Goal: Task Accomplishment & Management: Use online tool/utility

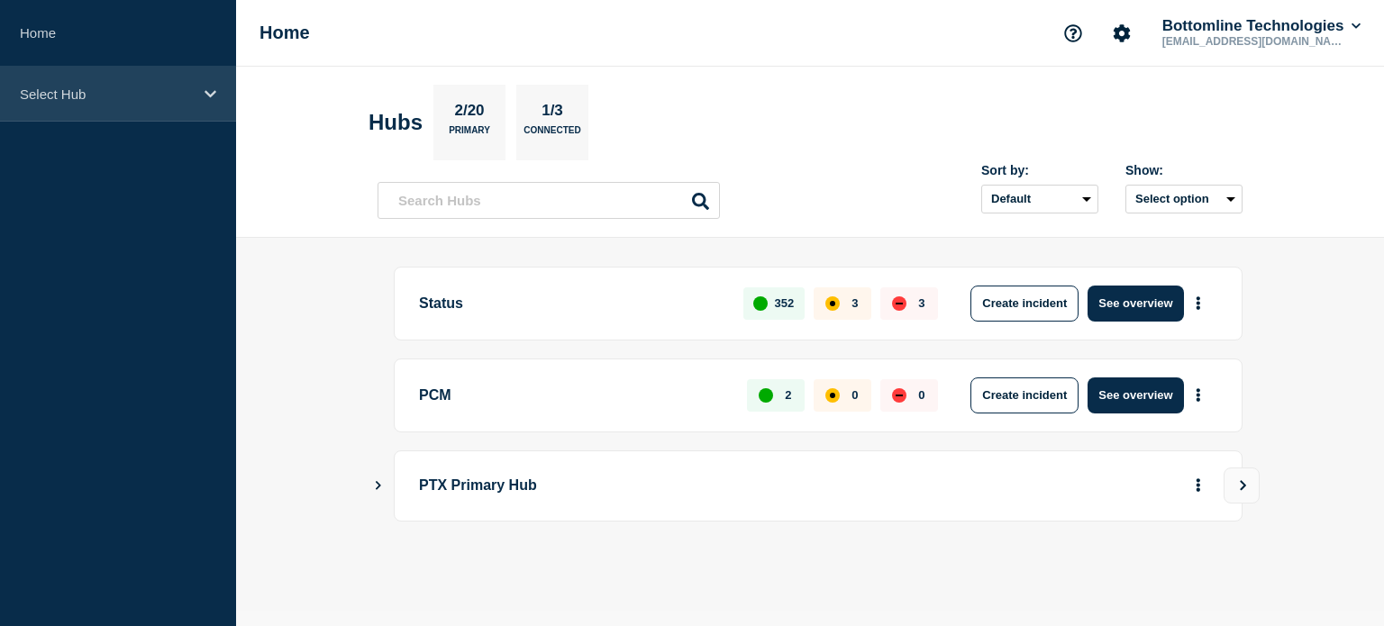
click at [125, 106] on div "Select Hub" at bounding box center [118, 94] width 236 height 55
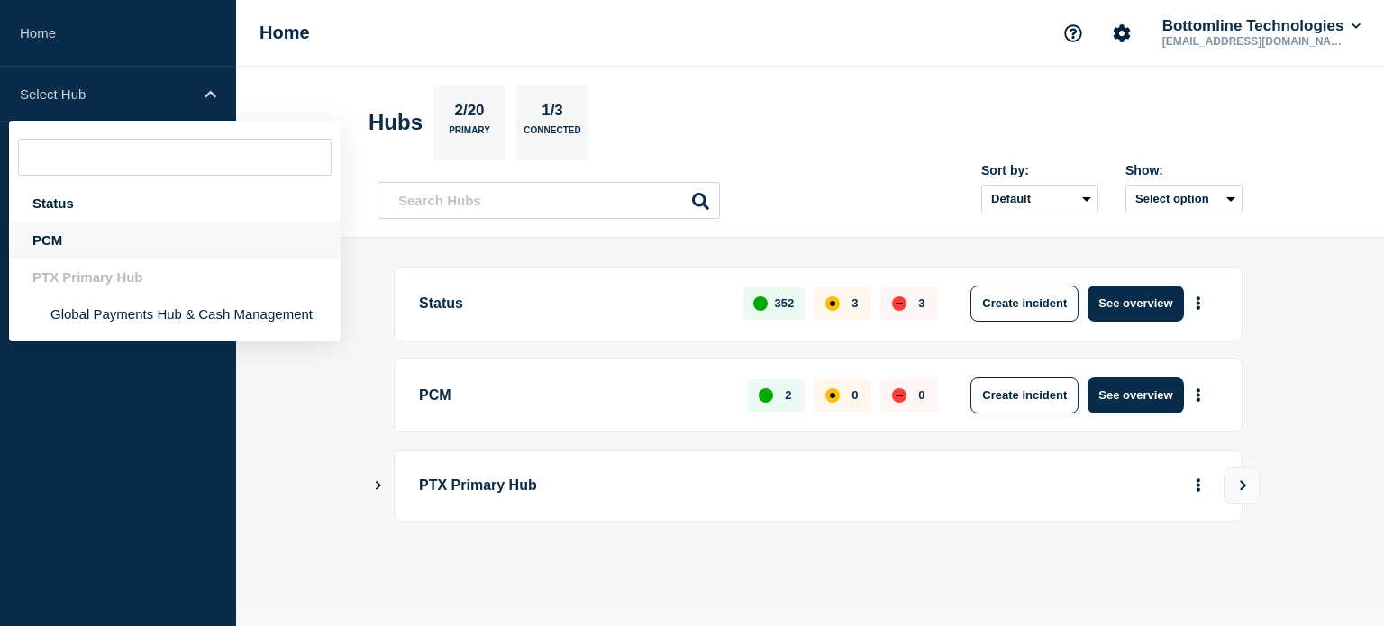
click at [108, 251] on div "PCM" at bounding box center [175, 240] width 332 height 37
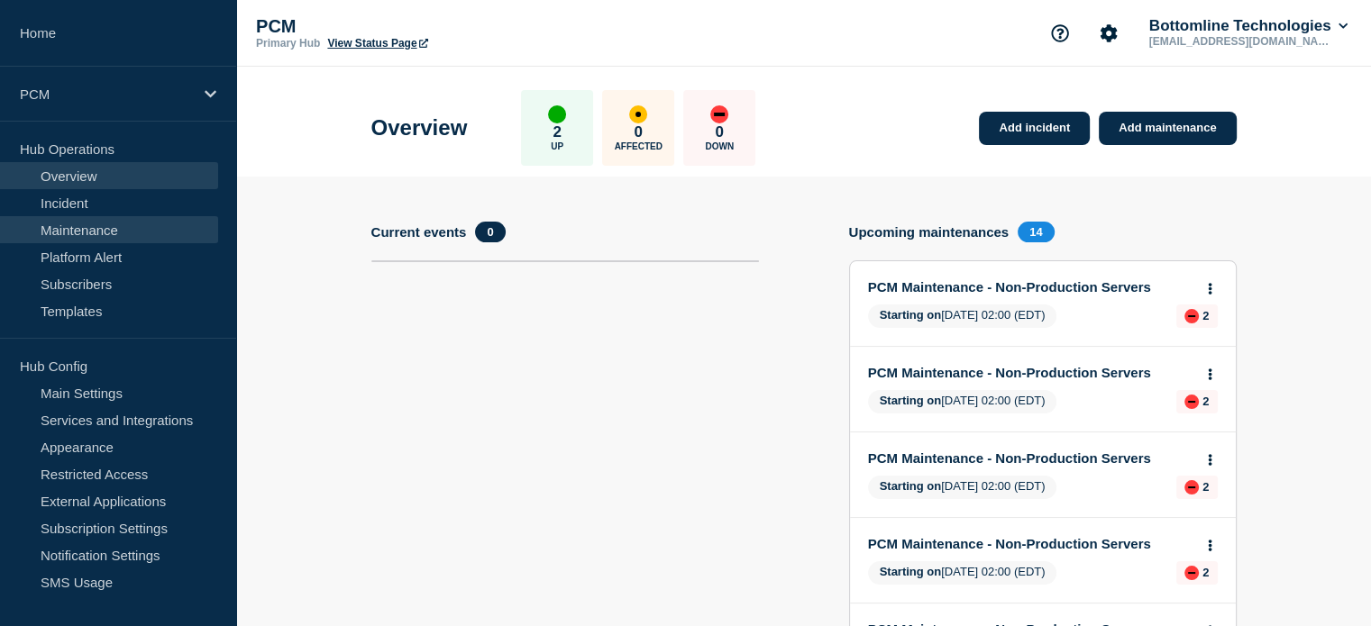
click at [105, 228] on link "Maintenance" at bounding box center [109, 229] width 218 height 27
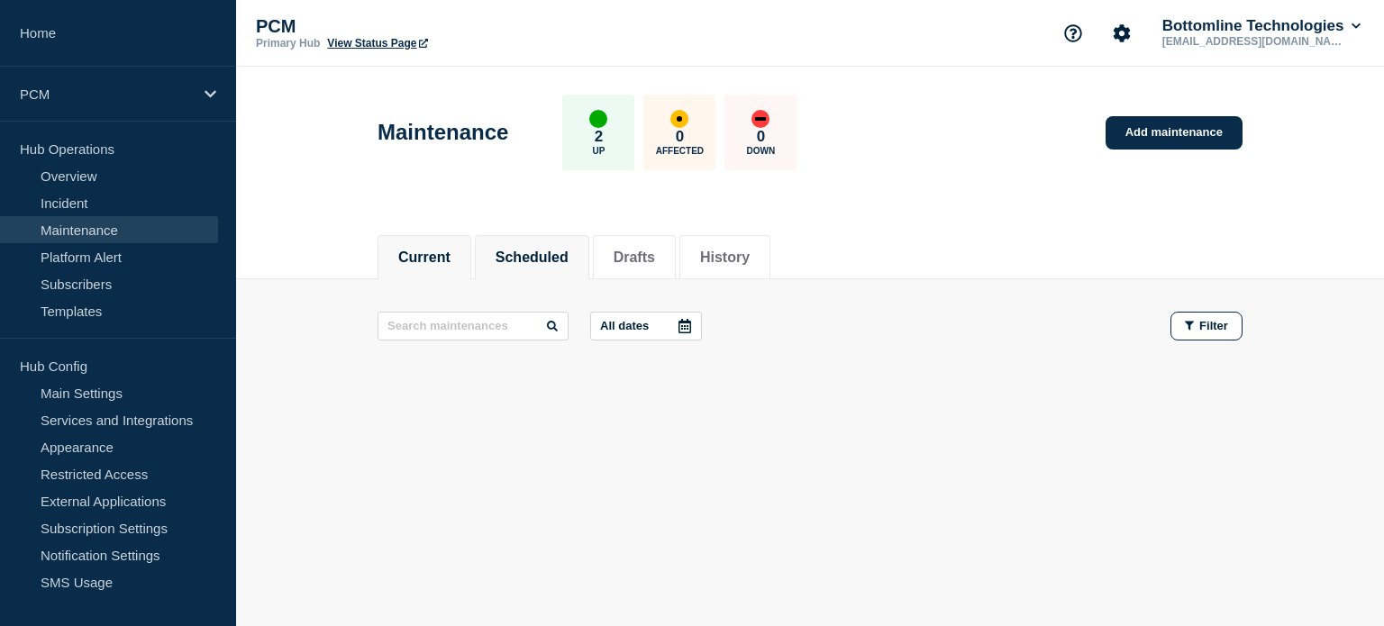
click at [563, 250] on button "Scheduled" at bounding box center [532, 258] width 73 height 16
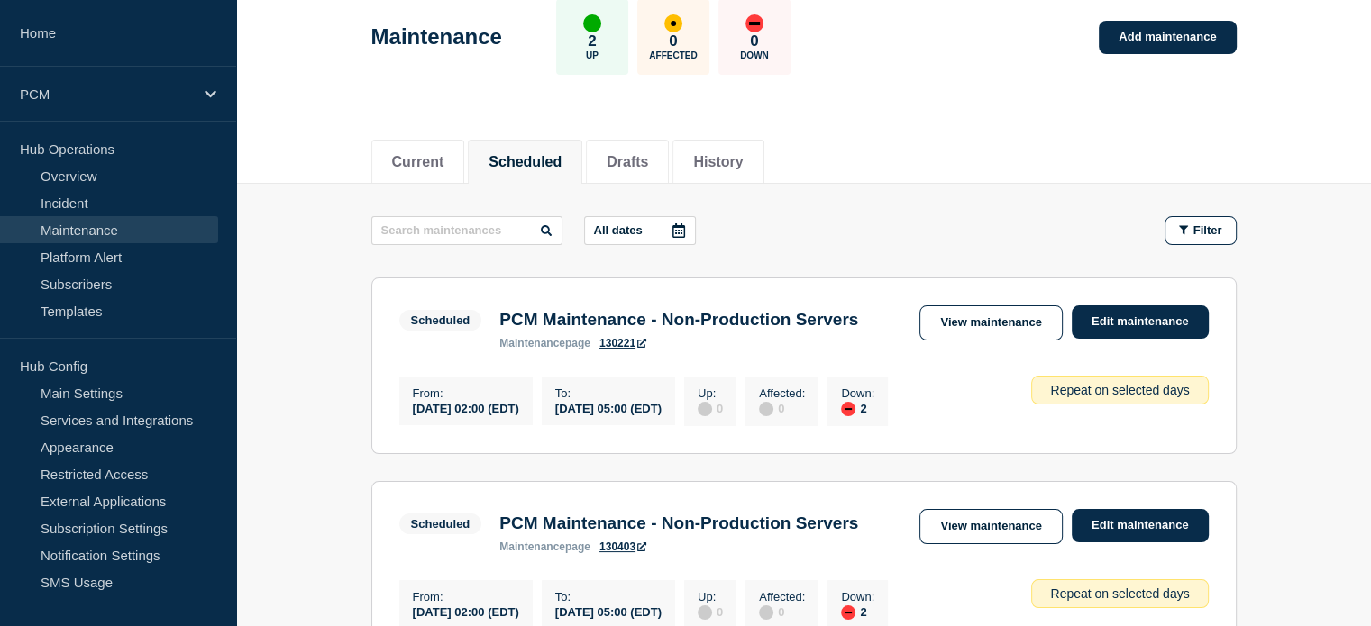
scroll to position [180, 0]
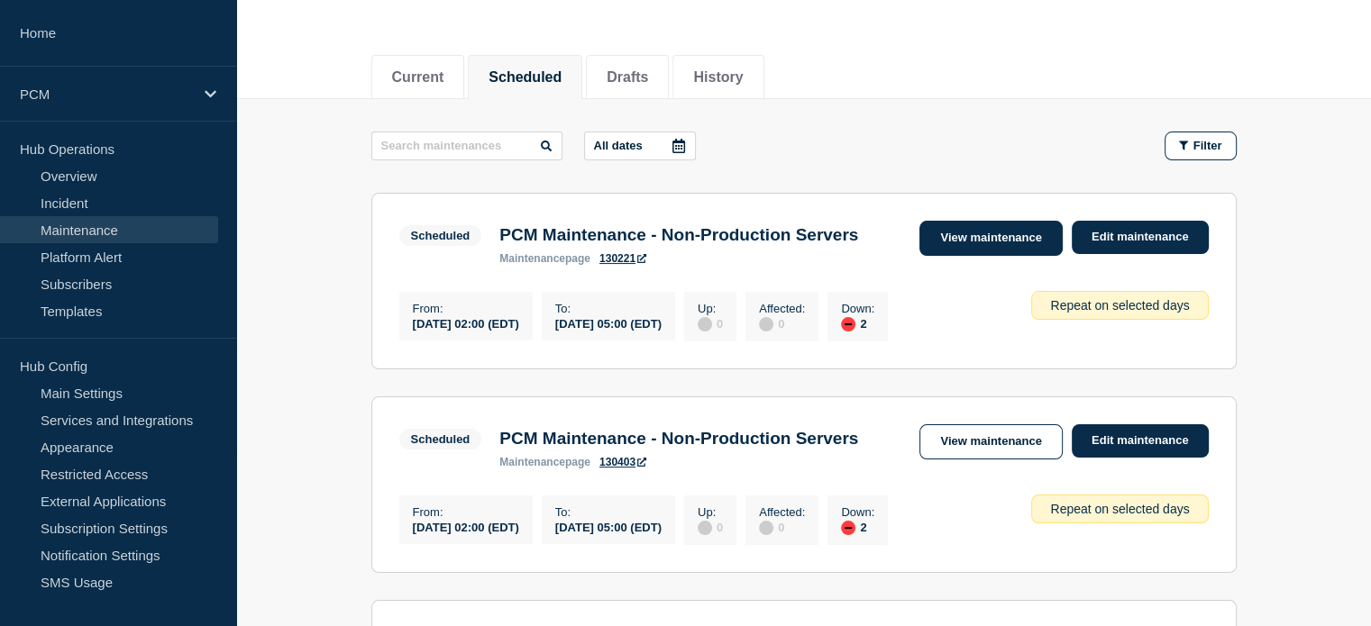
click at [1031, 240] on link "View maintenance" at bounding box center [990, 238] width 142 height 35
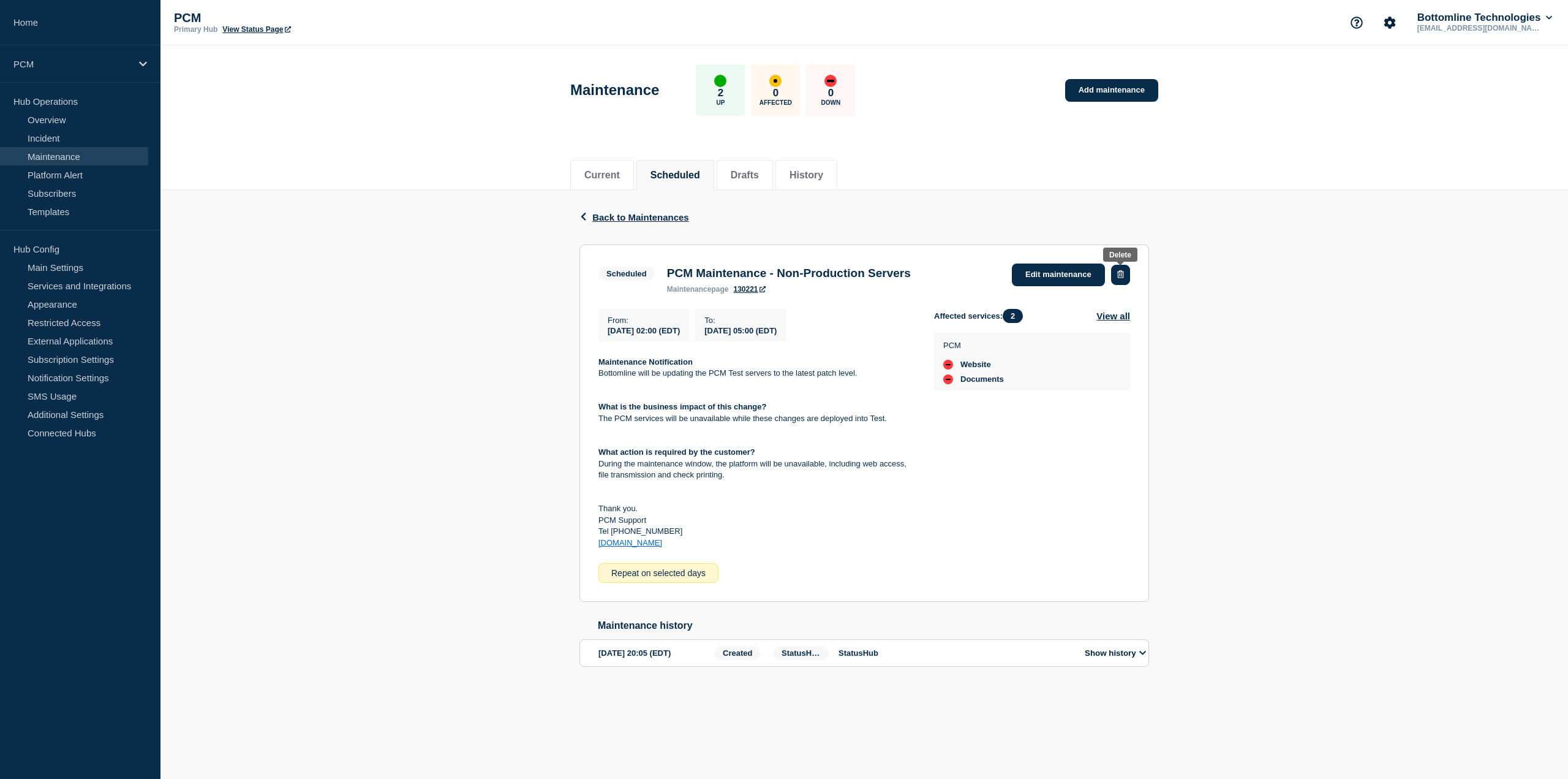
click at [940, 276] on icon "button" at bounding box center [1121, 274] width 7 height 8
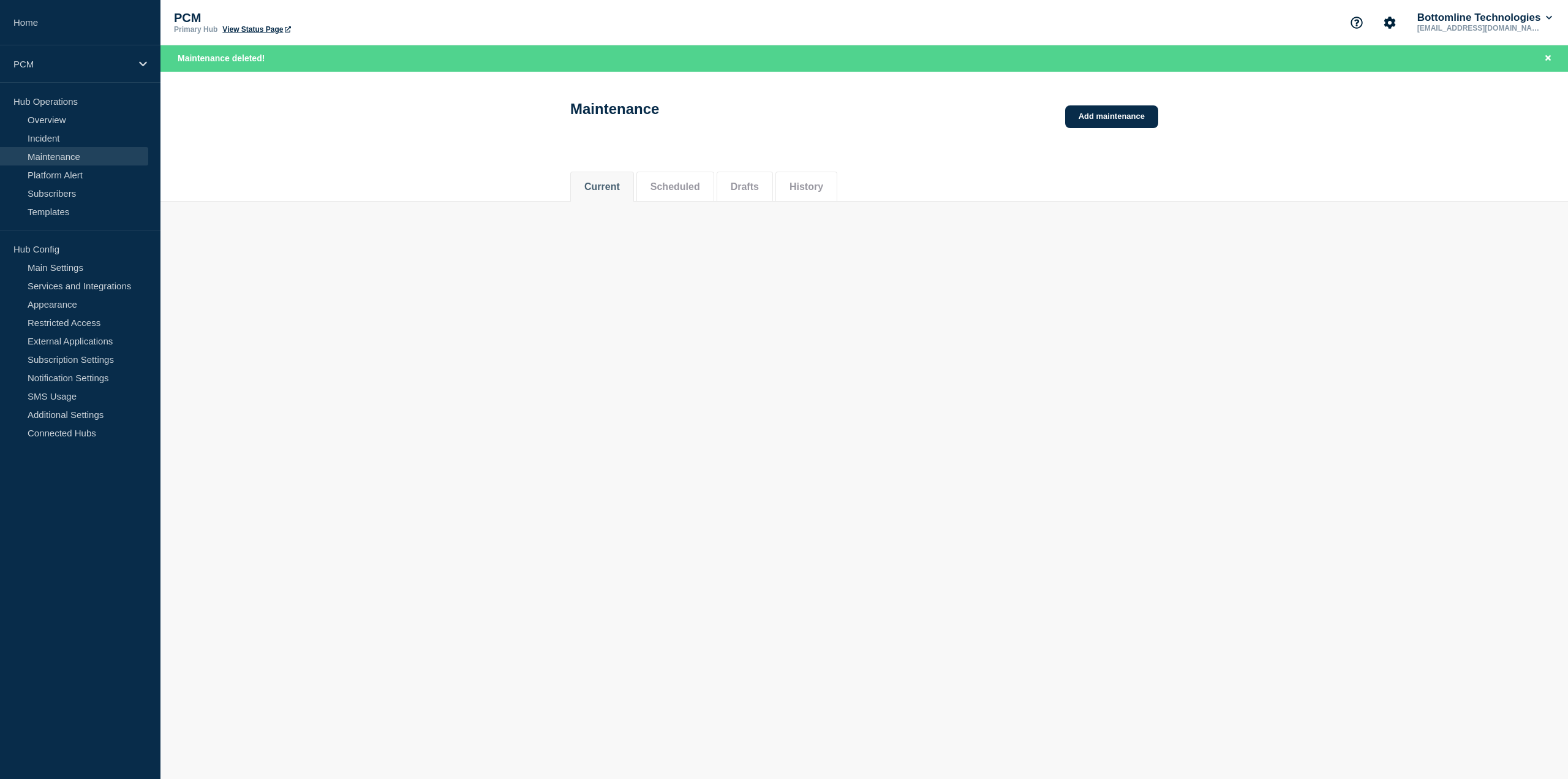
click at [657, 192] on button "Scheduled" at bounding box center [675, 187] width 50 height 11
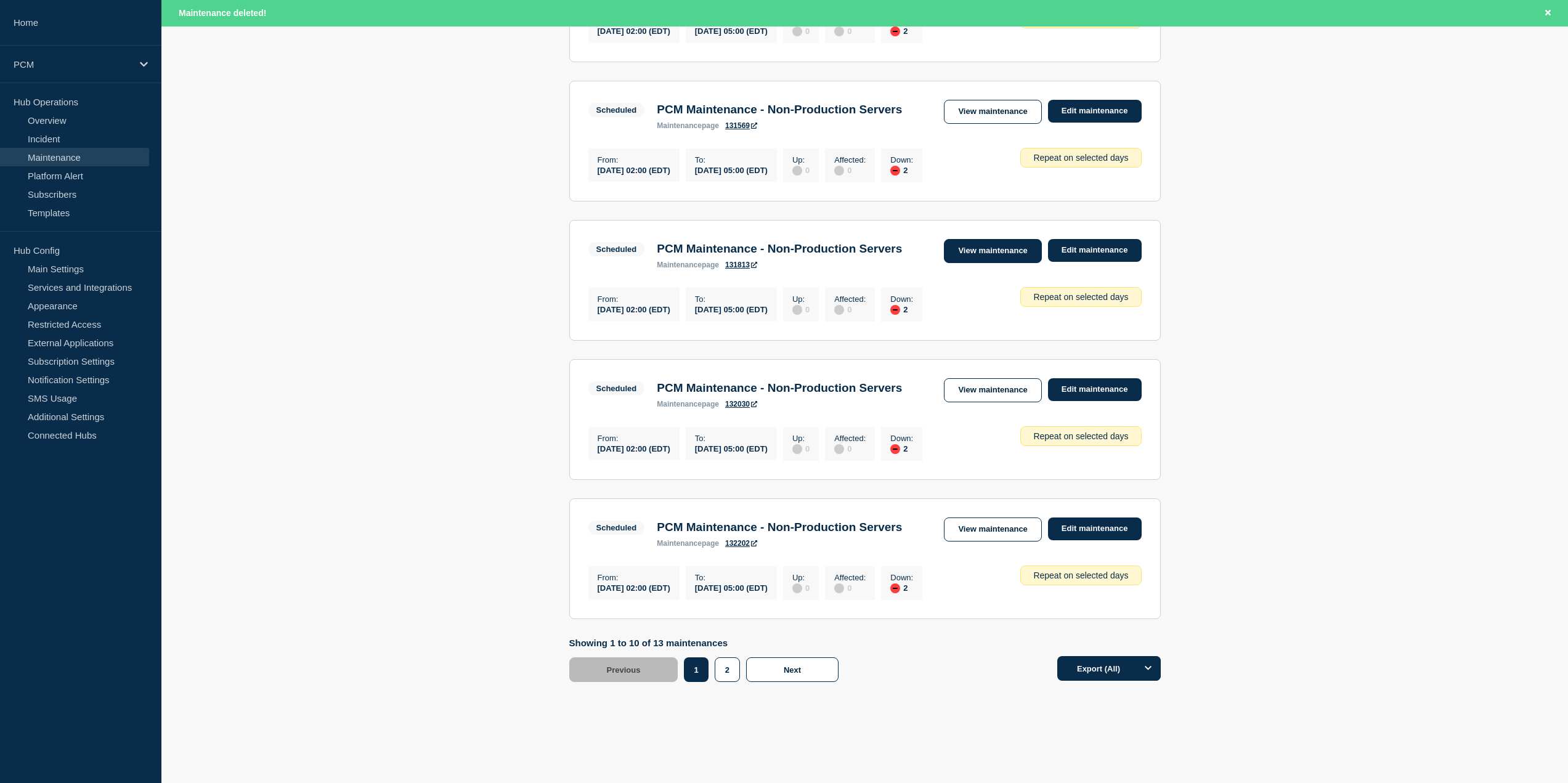
scroll to position [1254, 0]
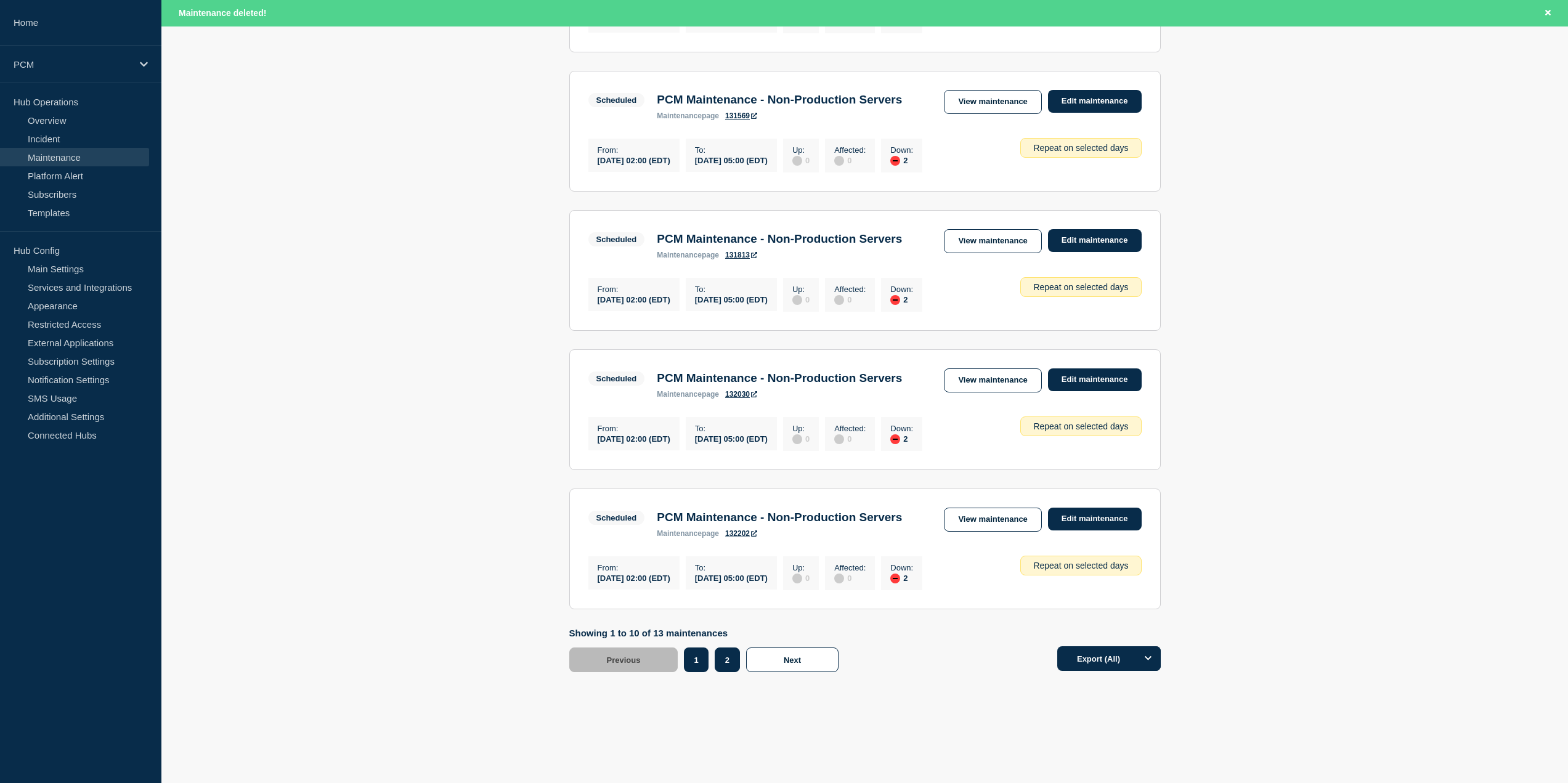
click at [729, 427] on button "2" at bounding box center [727, 659] width 25 height 25
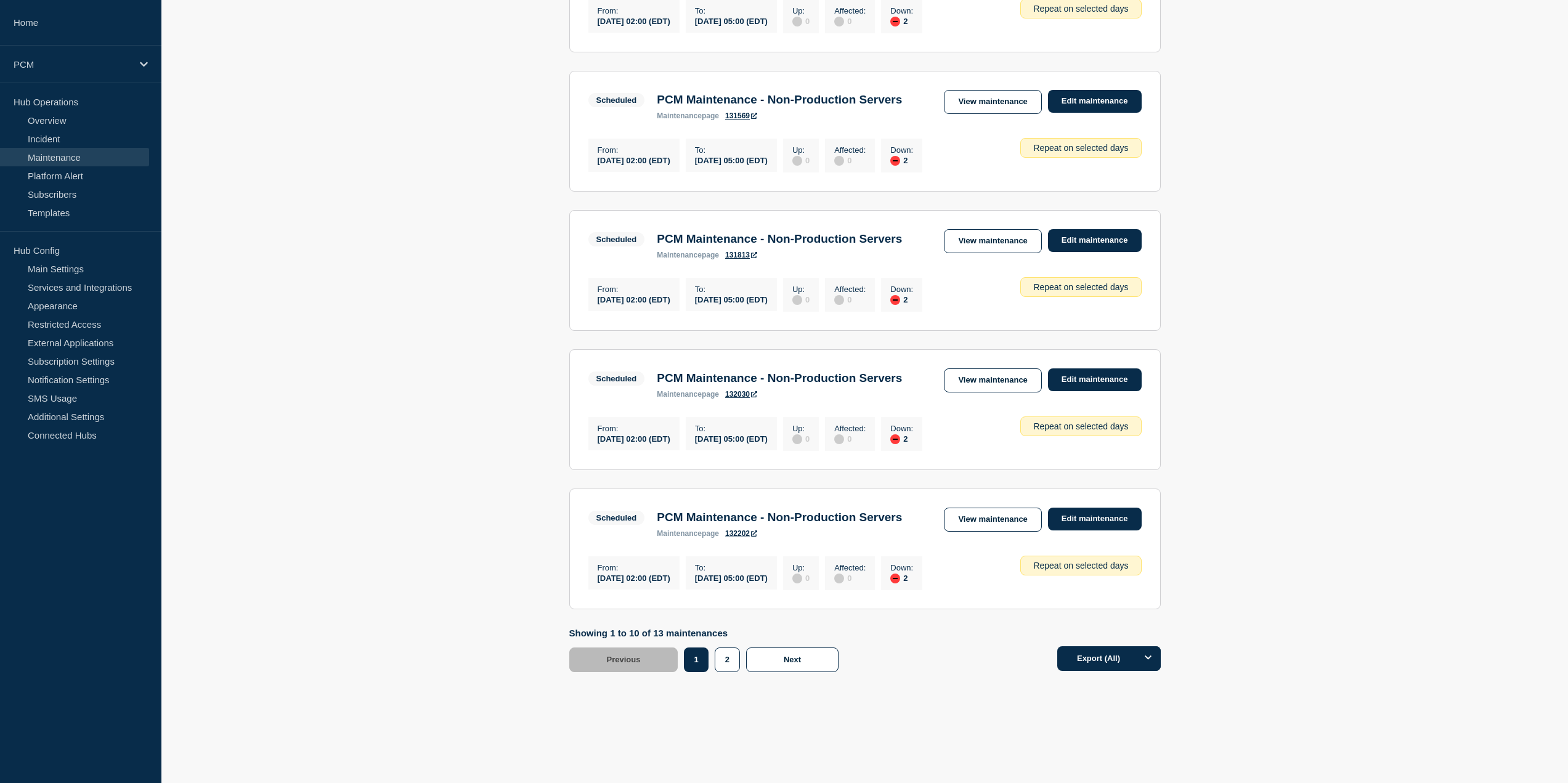
scroll to position [108, 0]
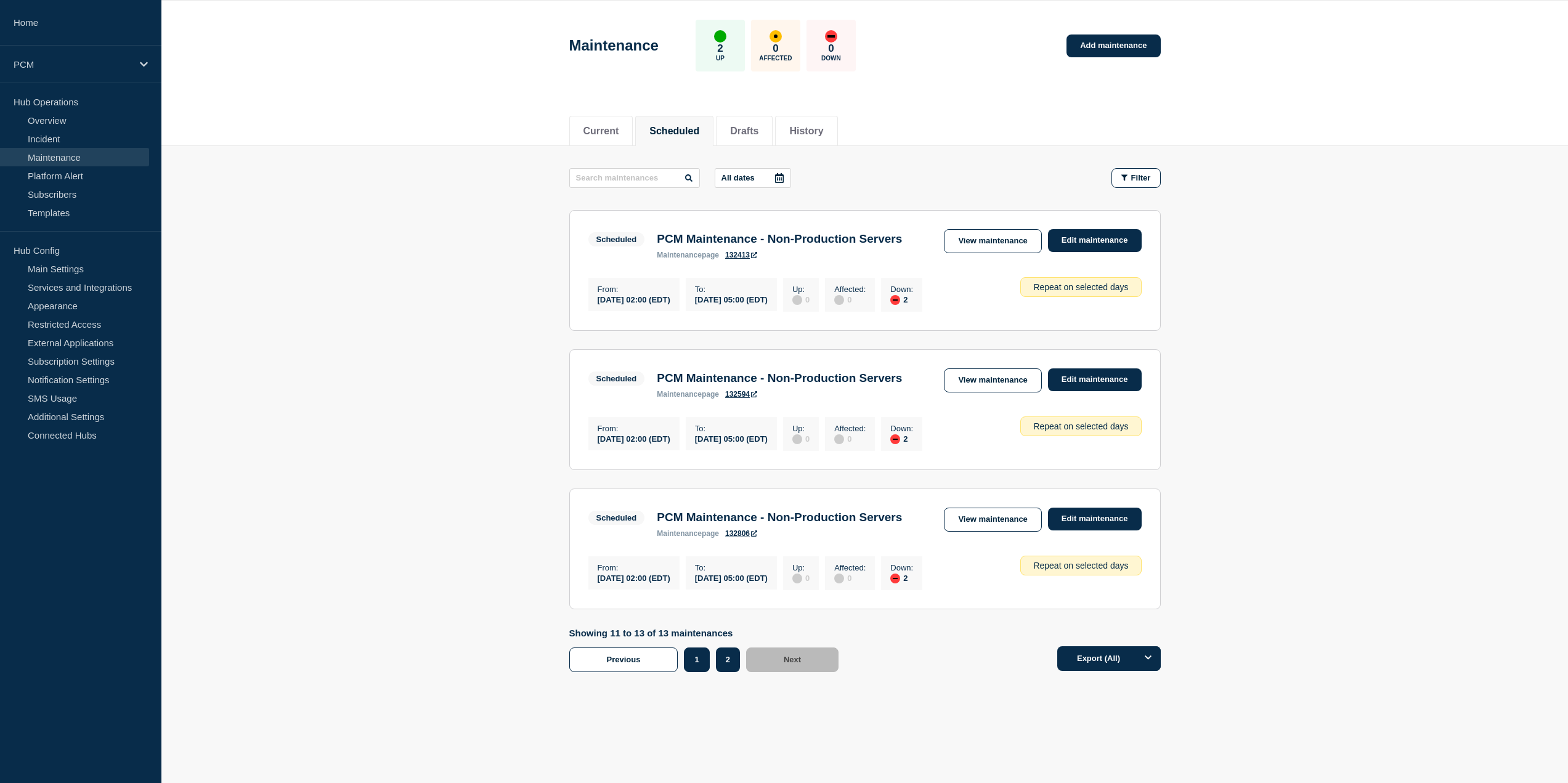
click at [688, 427] on button "1" at bounding box center [696, 659] width 25 height 25
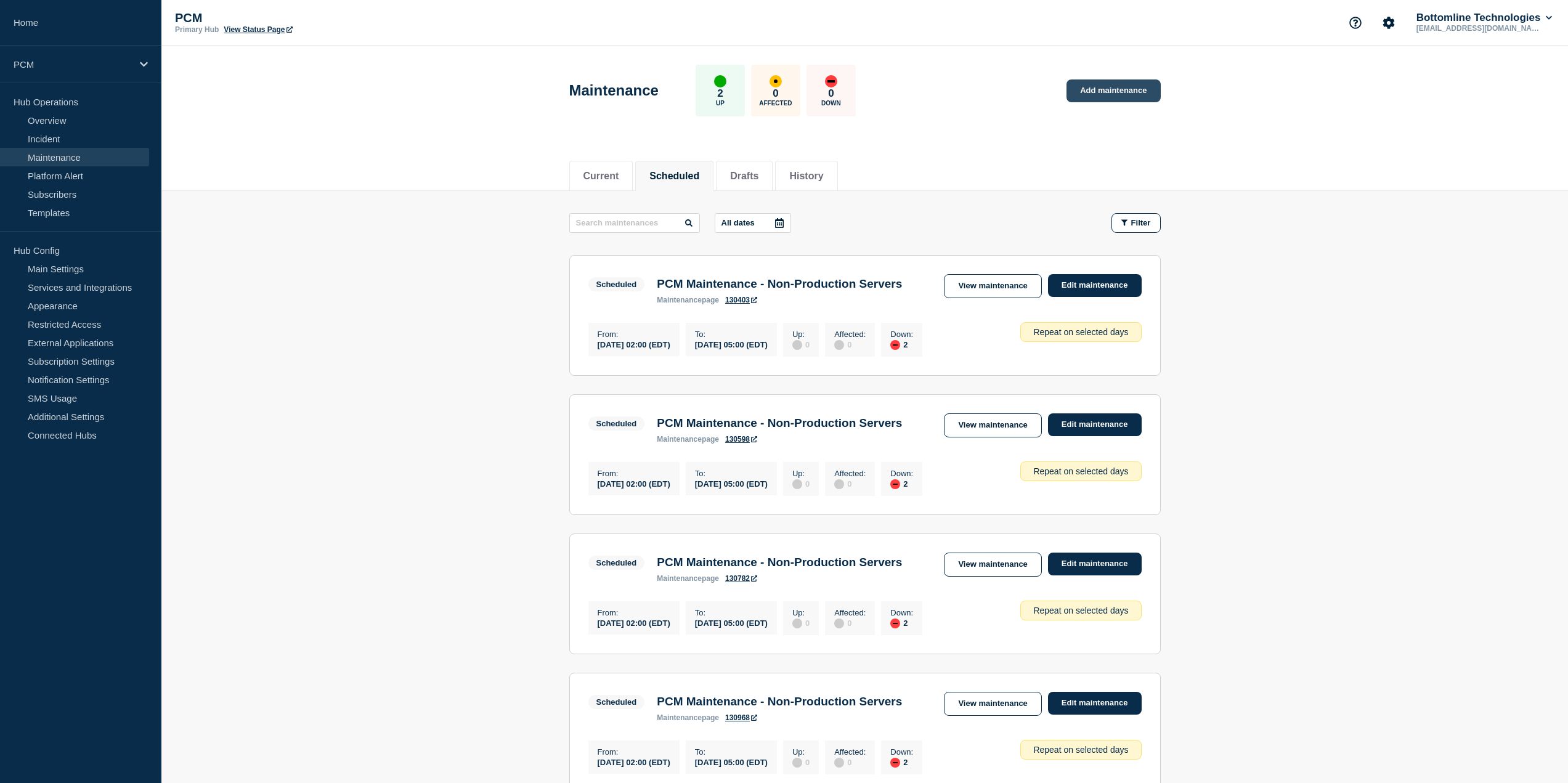
click at [945, 93] on link "Add maintenance" at bounding box center [1113, 90] width 94 height 23
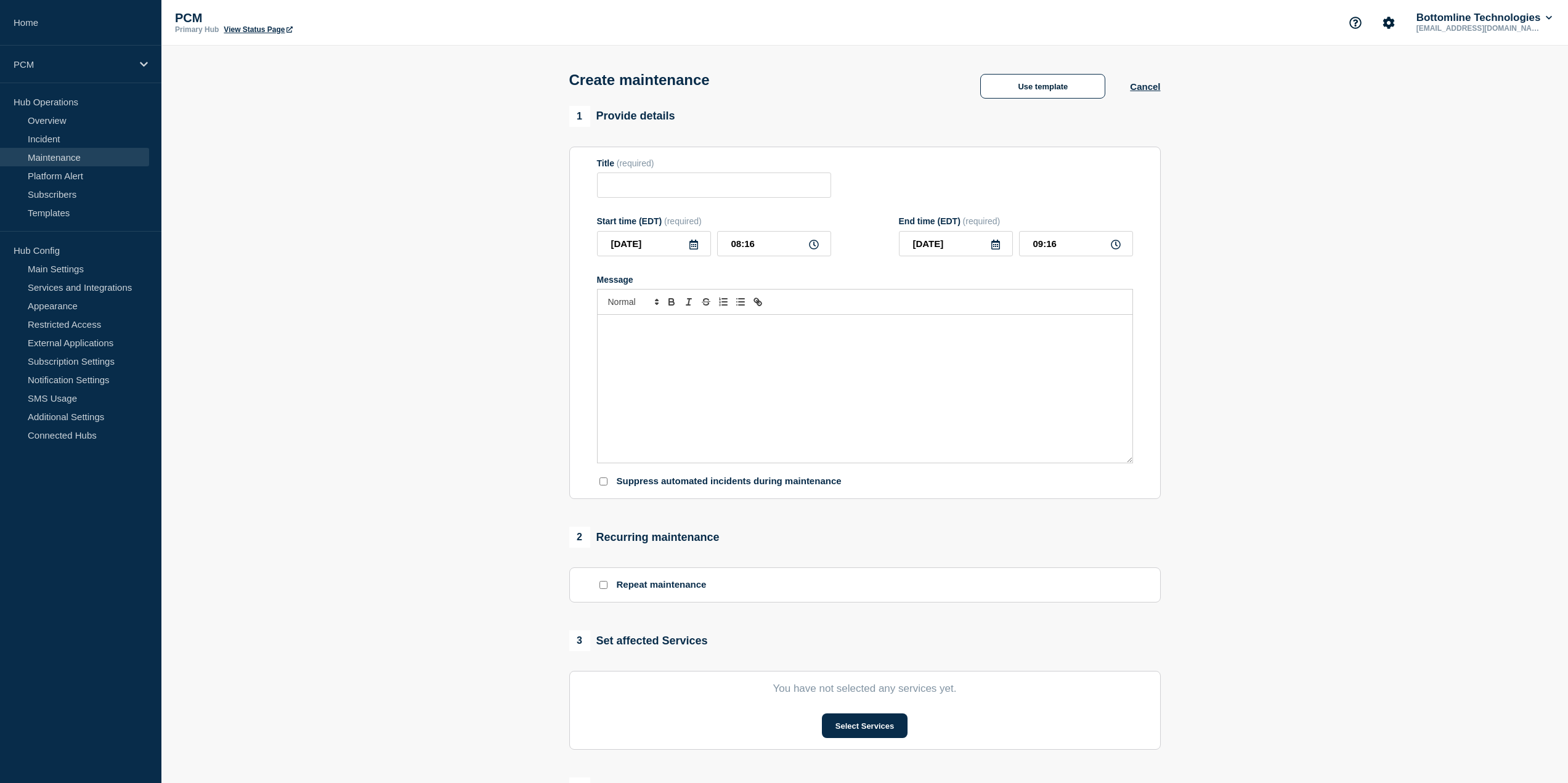
click at [72, 160] on link "Maintenance" at bounding box center [75, 156] width 149 height 18
